Goal: Information Seeking & Learning: Learn about a topic

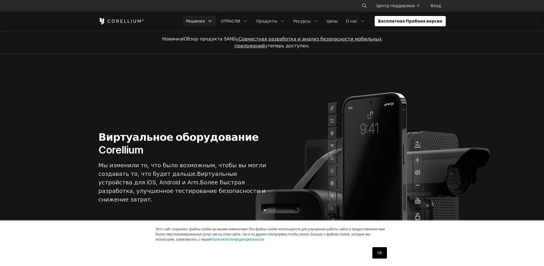
click at [205, 23] on ya-tr-span "Решения" at bounding box center [195, 21] width 19 height 6
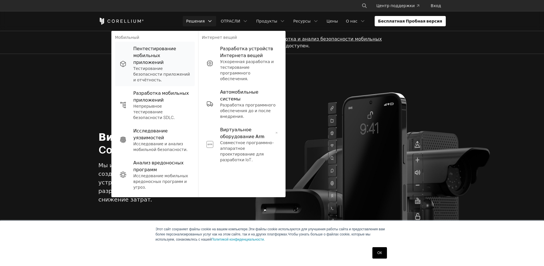
click at [190, 67] on ya-tr-span "Тестирование безопасности приложений и отчётность." at bounding box center [161, 74] width 57 height 16
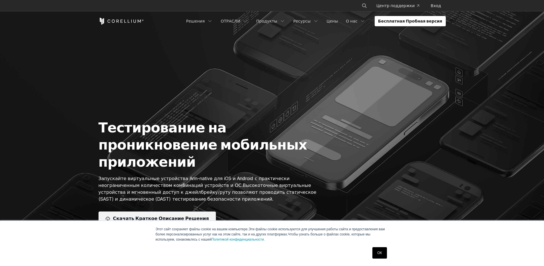
click at [126, 211] on link "Скачать Краткое Описание Решения" at bounding box center [156, 218] width 117 height 14
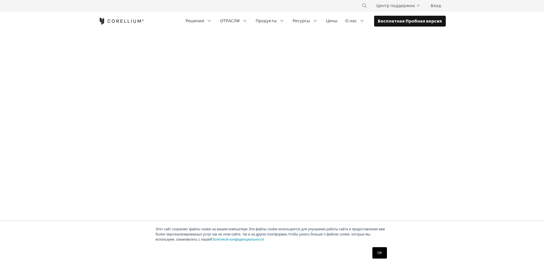
scroll to position [86, 0]
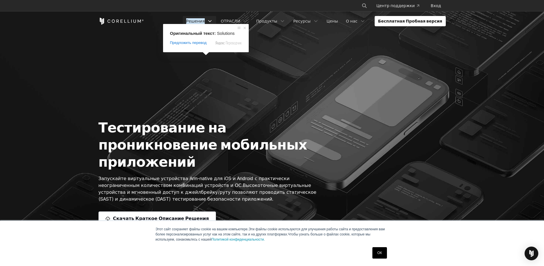
click at [205, 19] on ya-tr-span "Решения" at bounding box center [195, 21] width 19 height 6
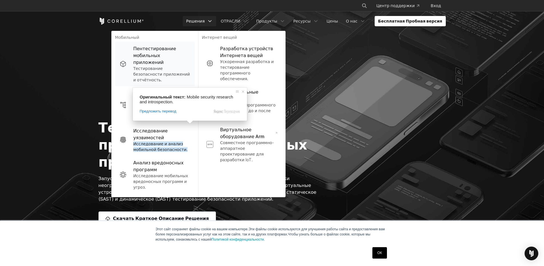
click at [180, 66] on ya-tr-span "Тестирование безопасности приложений и отчётность." at bounding box center [161, 74] width 57 height 16
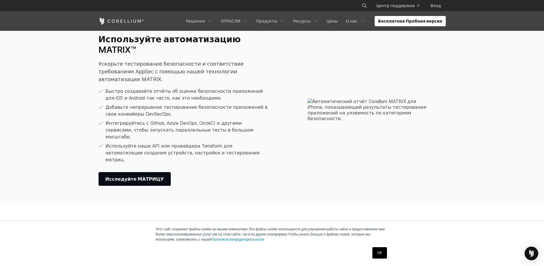
scroll to position [828, 0]
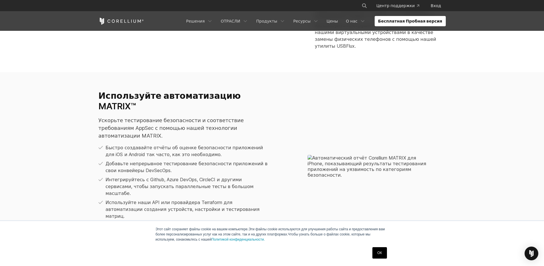
click at [138, 229] on link "Исследуйте МАТРИЦУ" at bounding box center [134, 236] width 72 height 14
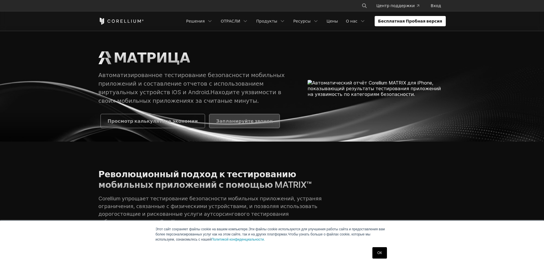
click at [225, 128] on link "Запланируйте звонок" at bounding box center [244, 121] width 70 height 14
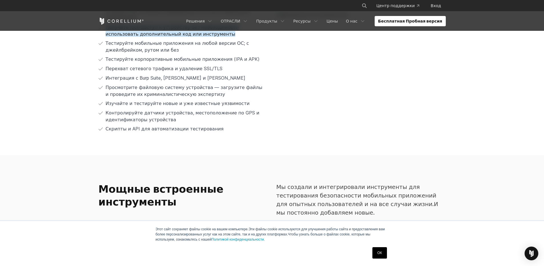
scroll to position [1398, 0]
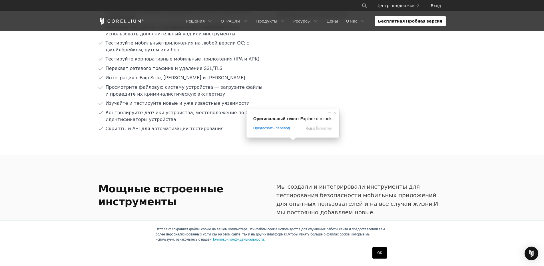
click at [296, 229] on ya-tr-span "Изучите наши инструменты" at bounding box center [319, 232] width 73 height 7
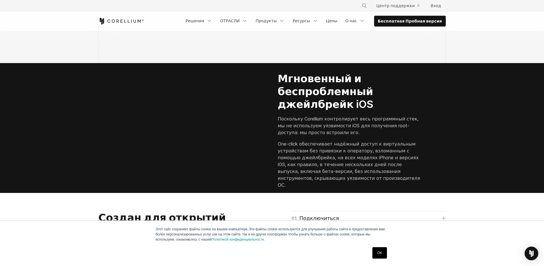
scroll to position [1056, 0]
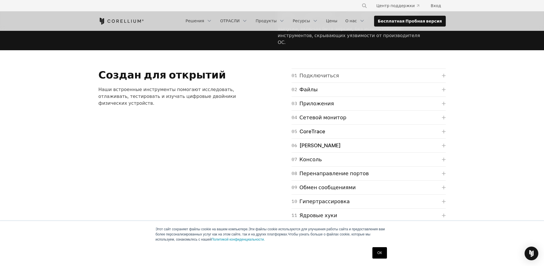
click at [315, 80] on ya-tr-span "Подключиться" at bounding box center [319, 76] width 40 height 8
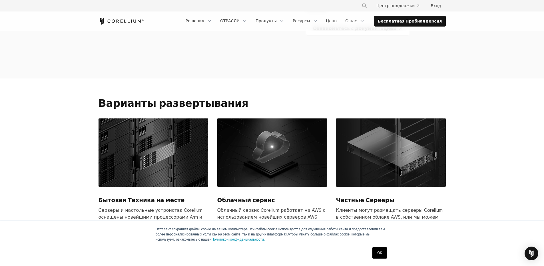
scroll to position [0, 0]
